Goal: Task Accomplishment & Management: Manage account settings

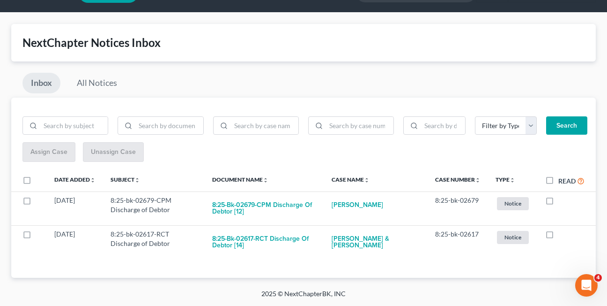
click at [171, 80] on div "Inbox All Notices" at bounding box center [303, 85] width 585 height 25
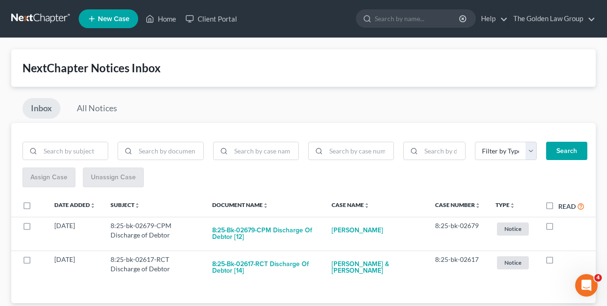
click at [194, 102] on div "Inbox All Notices" at bounding box center [303, 110] width 585 height 25
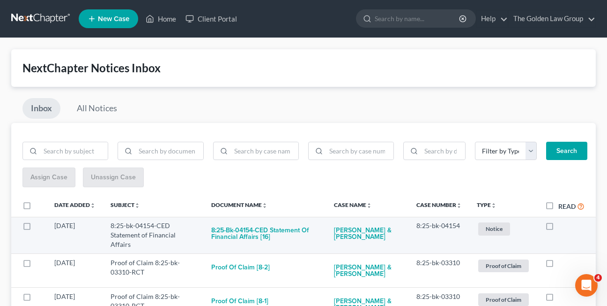
click at [559, 228] on label at bounding box center [559, 228] width 0 height 0
click at [562, 227] on input "checkbox" at bounding box center [565, 224] width 6 height 6
checkbox input "true"
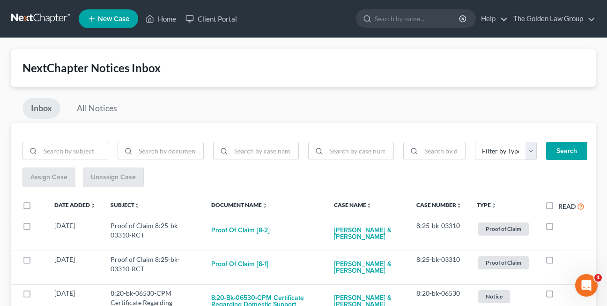
click at [559, 228] on label at bounding box center [559, 228] width 0 height 0
click at [562, 227] on input "checkbox" at bounding box center [565, 224] width 6 height 6
checkbox input "true"
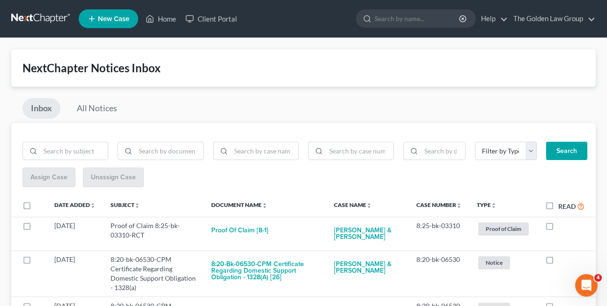
click at [559, 228] on label at bounding box center [559, 228] width 0 height 0
click at [562, 227] on input "checkbox" at bounding box center [565, 224] width 6 height 6
checkbox input "true"
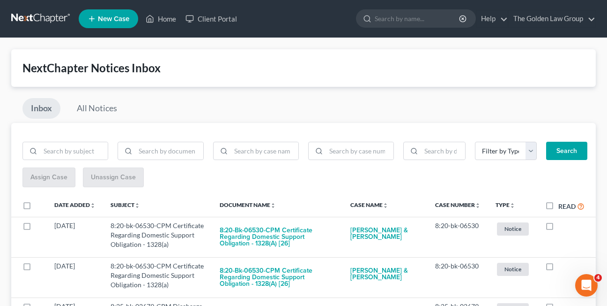
click at [559, 228] on label at bounding box center [559, 228] width 0 height 0
click at [562, 227] on input "checkbox" at bounding box center [565, 224] width 6 height 6
checkbox input "true"
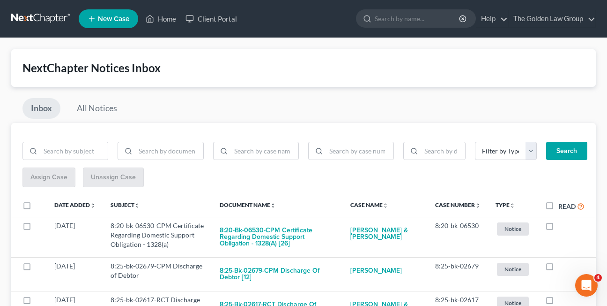
click at [559, 228] on label at bounding box center [559, 228] width 0 height 0
click at [562, 227] on input "checkbox" at bounding box center [565, 224] width 6 height 6
checkbox input "true"
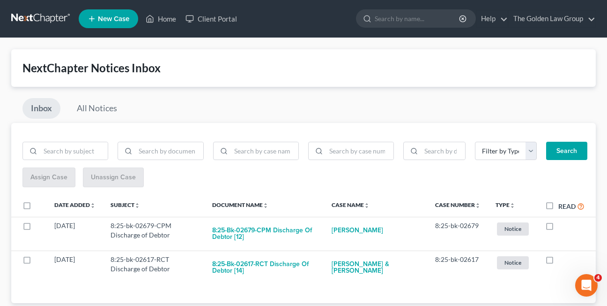
click at [345, 105] on div "Inbox All Notices" at bounding box center [303, 110] width 585 height 25
